Goal: Transaction & Acquisition: Purchase product/service

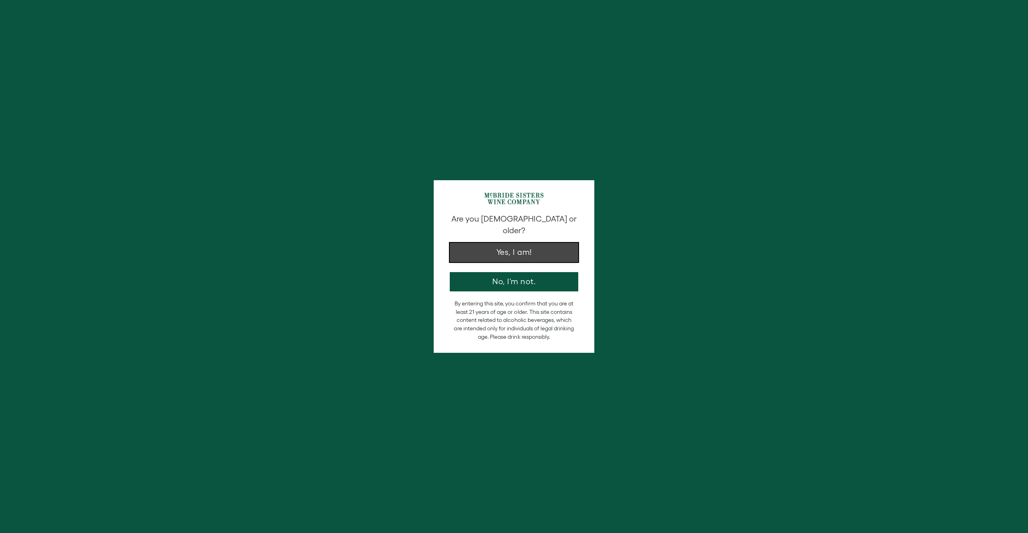
click at [537, 245] on button "Yes, I am!" at bounding box center [514, 252] width 129 height 19
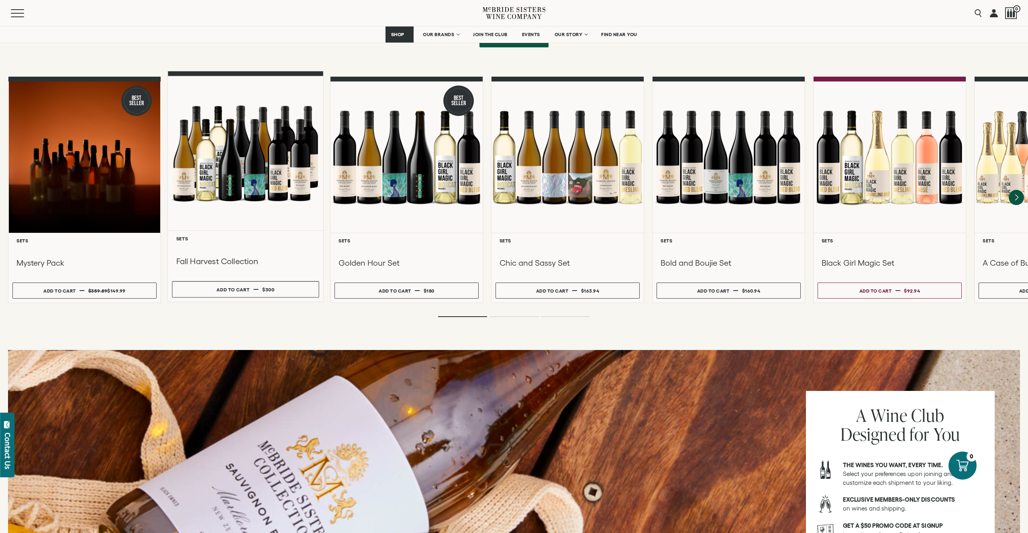
scroll to position [683, 0]
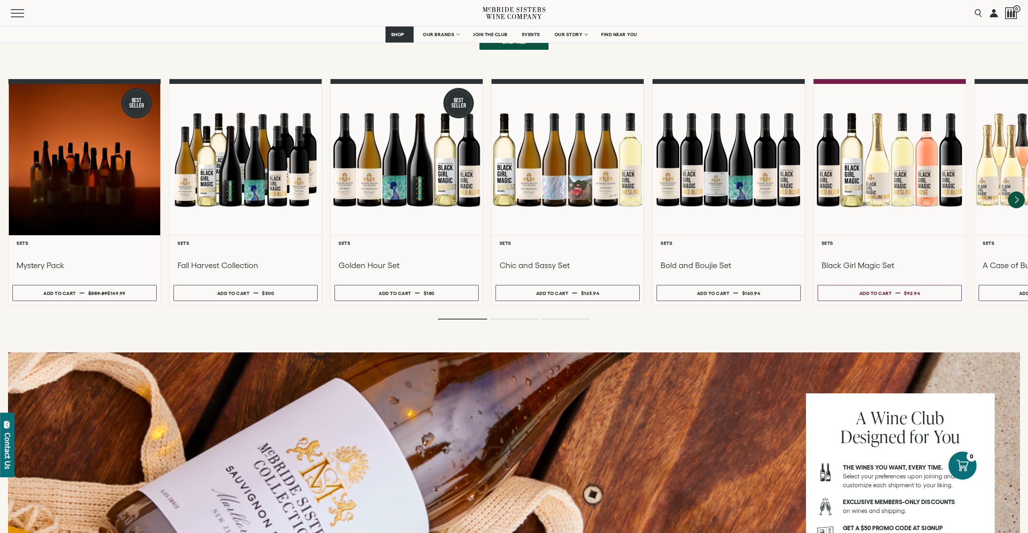
click at [1014, 192] on icon "Next" at bounding box center [1016, 200] width 17 height 17
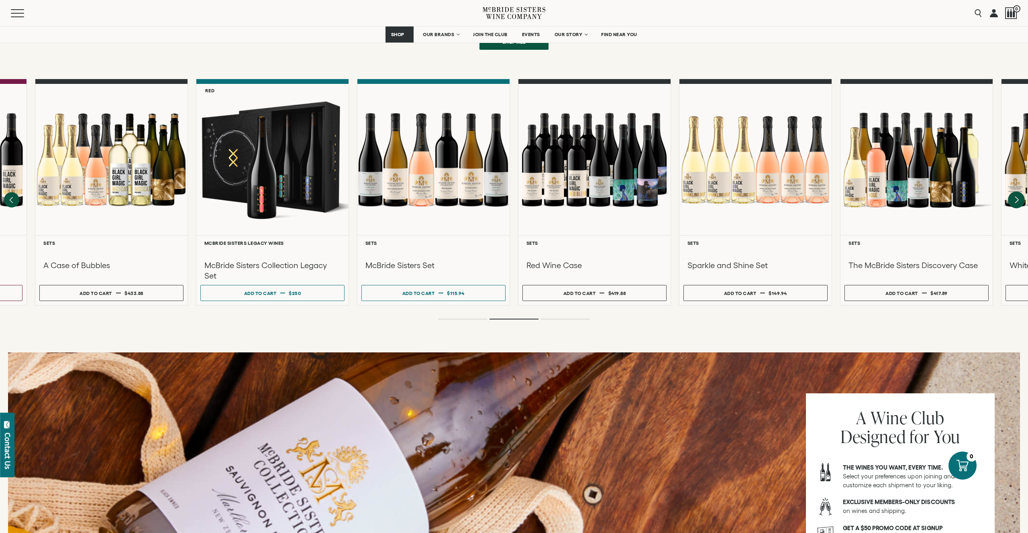
click at [1014, 192] on icon "Next" at bounding box center [1016, 200] width 17 height 17
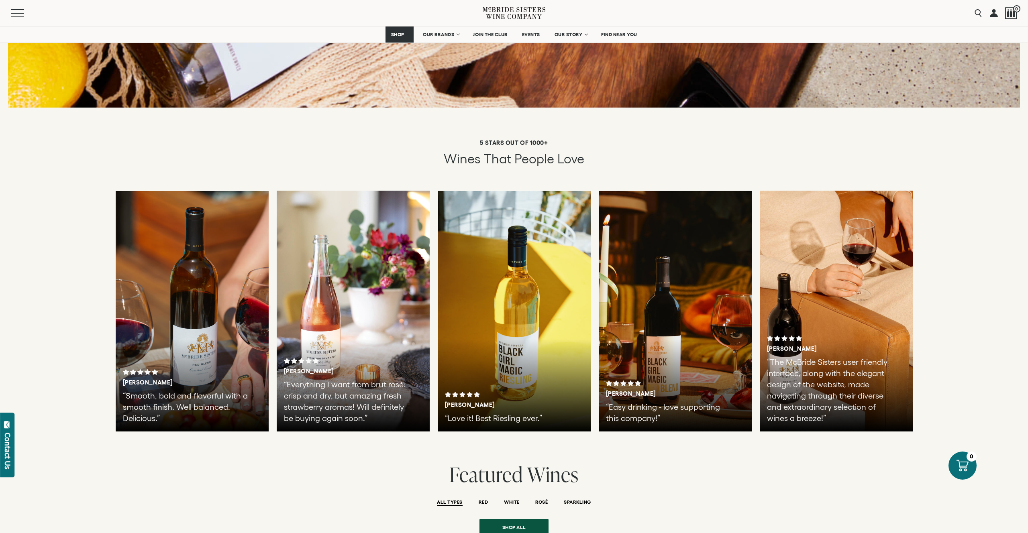
scroll to position [1558, 0]
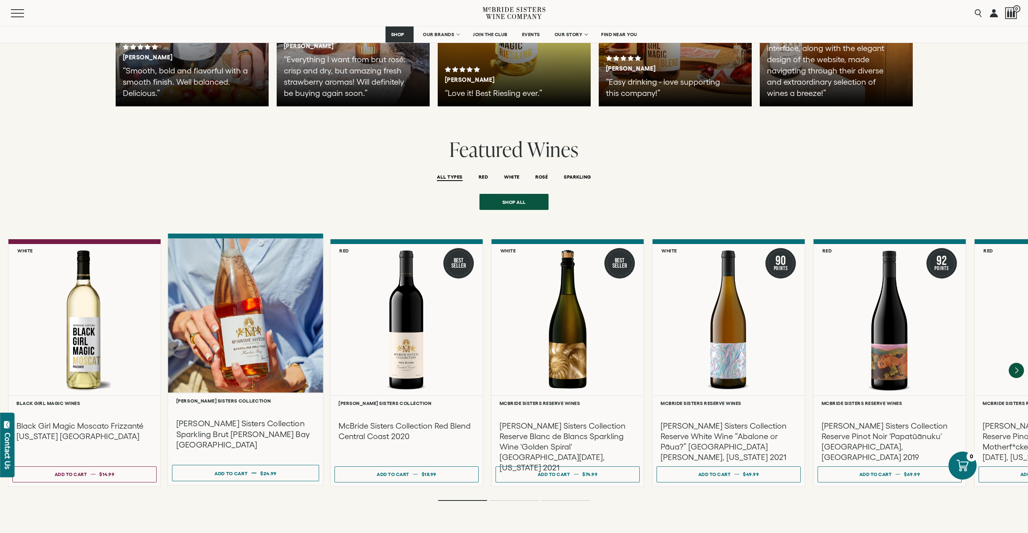
click at [244, 322] on div at bounding box center [245, 316] width 155 height 155
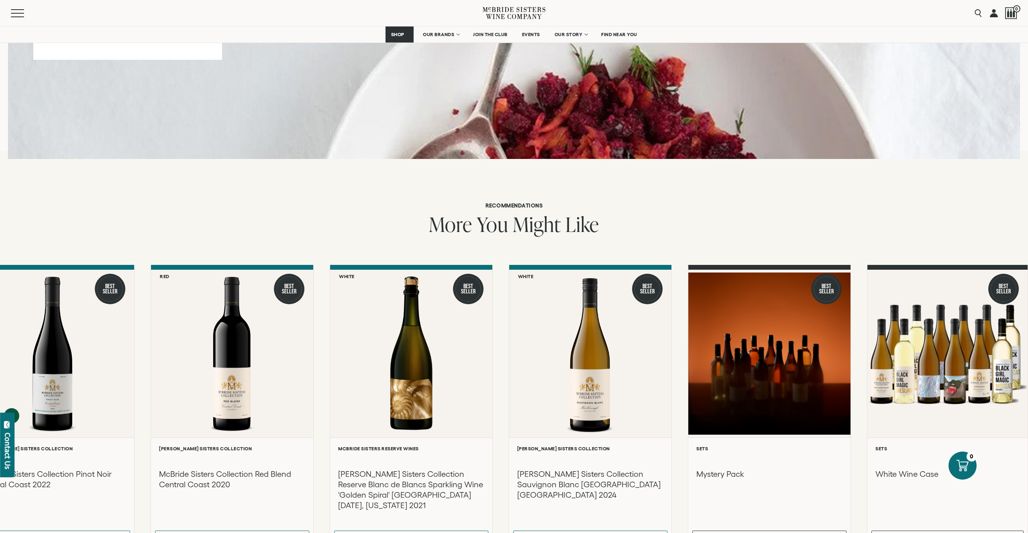
scroll to position [928, 0]
